Goal: Find specific page/section: Find specific page/section

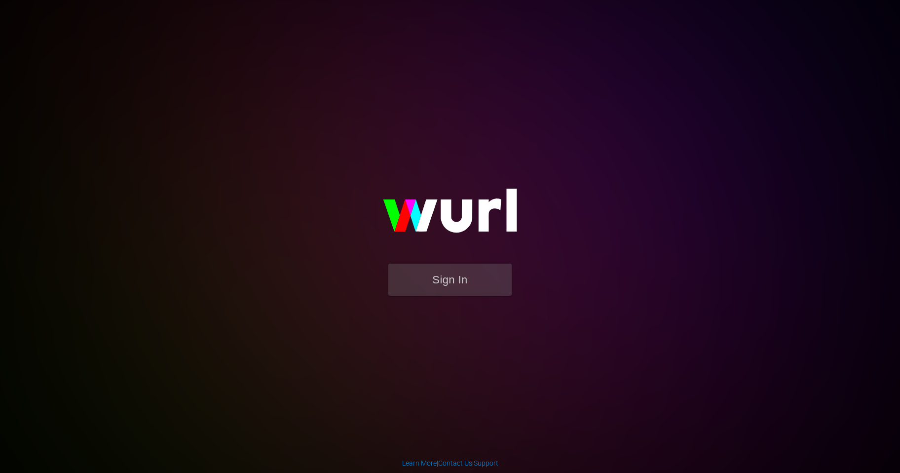
click at [449, 276] on button "Sign In" at bounding box center [450, 280] width 123 height 32
click at [454, 276] on button "Sign In" at bounding box center [450, 280] width 123 height 32
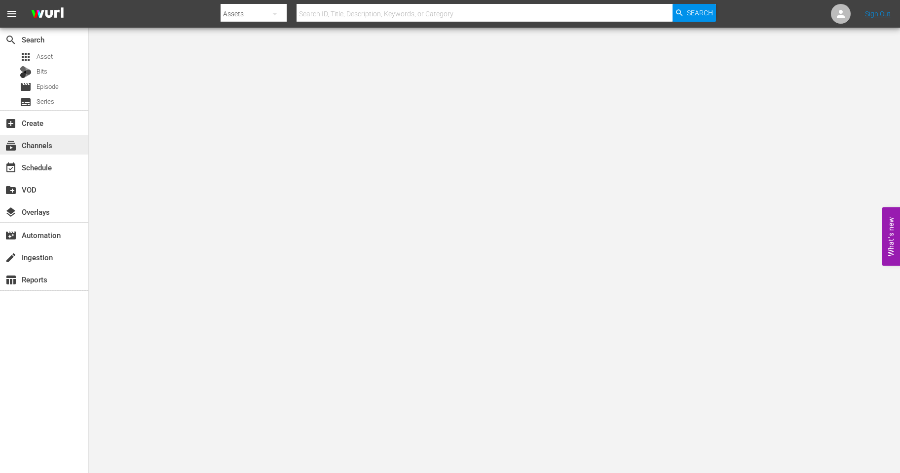
click at [37, 145] on div "subscriptions Channels" at bounding box center [27, 143] width 55 height 9
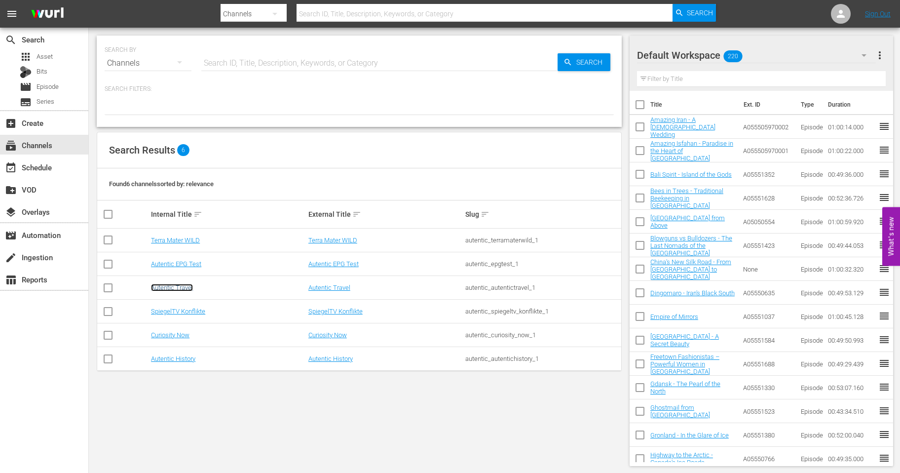
click at [173, 289] on link "Autentic Travel" at bounding box center [172, 287] width 42 height 7
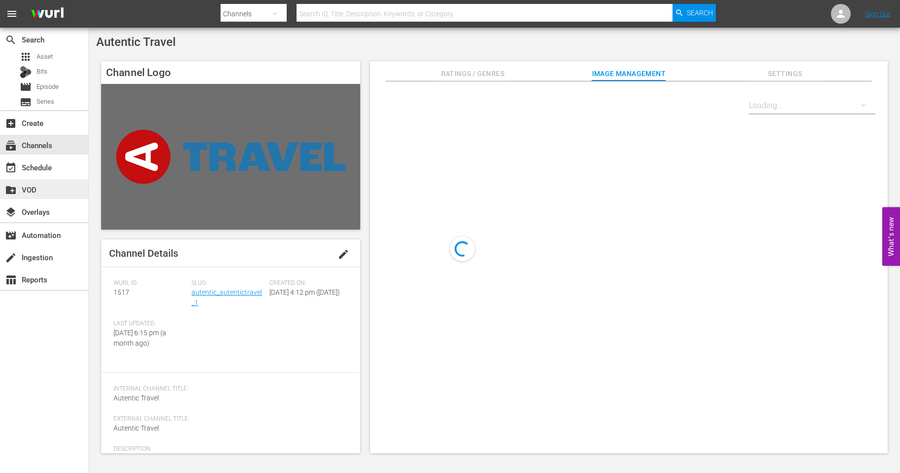
click at [33, 189] on div "create_new_folder VOD" at bounding box center [27, 188] width 55 height 9
